Goal: Task Accomplishment & Management: Manage account settings

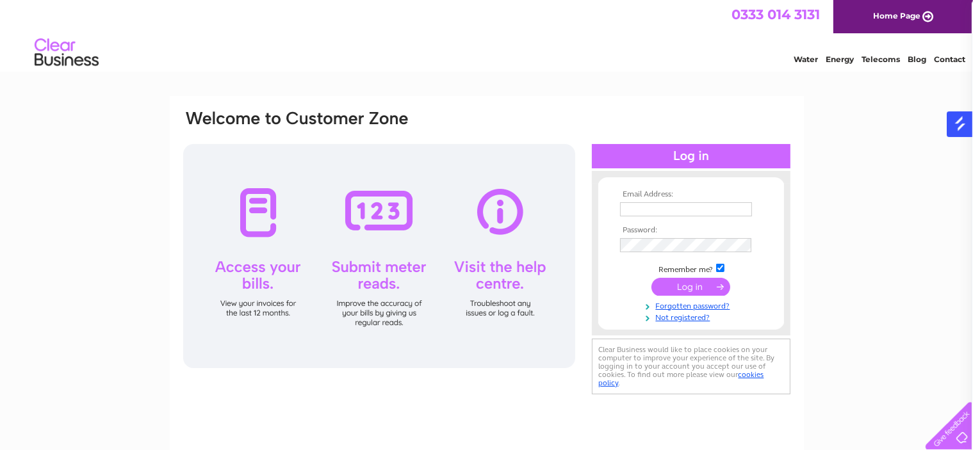
type input "finance@barefootoxford.co.uk"
click at [699, 284] on input "submit" at bounding box center [691, 287] width 79 height 18
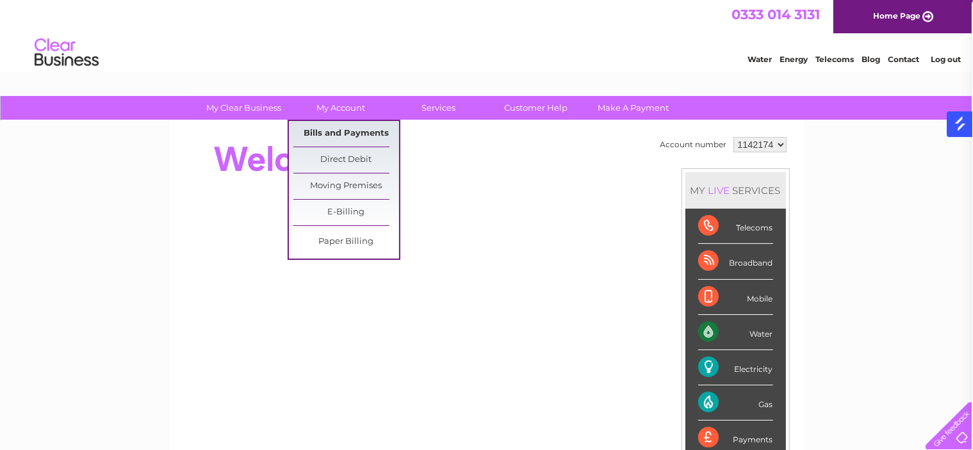
click at [335, 127] on link "Bills and Payments" at bounding box center [346, 134] width 106 height 26
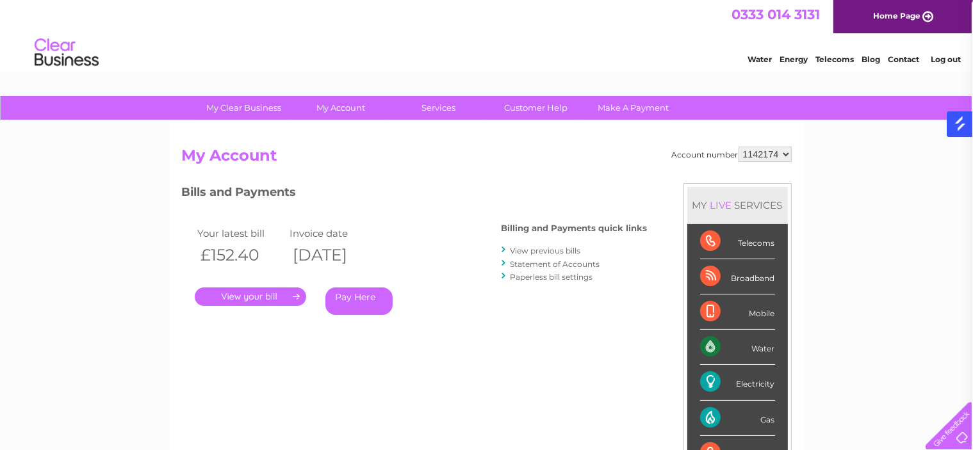
click at [257, 295] on link "." at bounding box center [250, 297] width 111 height 19
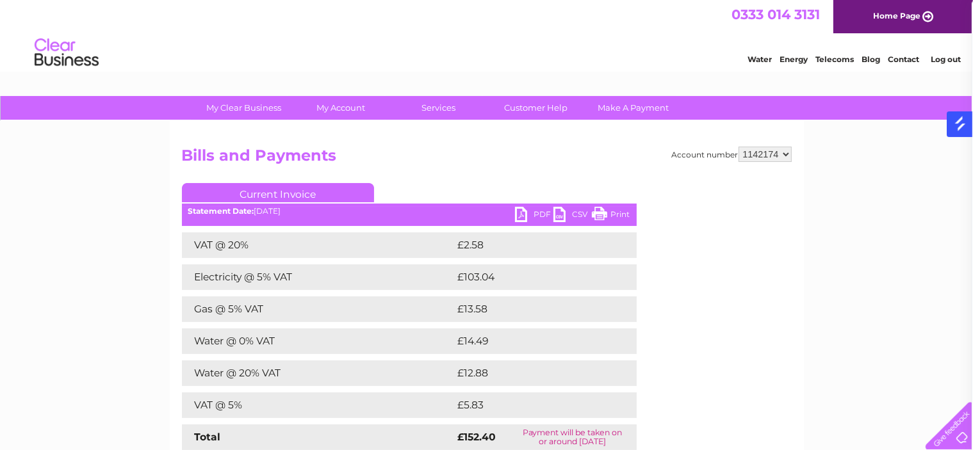
click at [528, 215] on link "PDF" at bounding box center [534, 216] width 38 height 19
